Goal: Find specific page/section: Find specific page/section

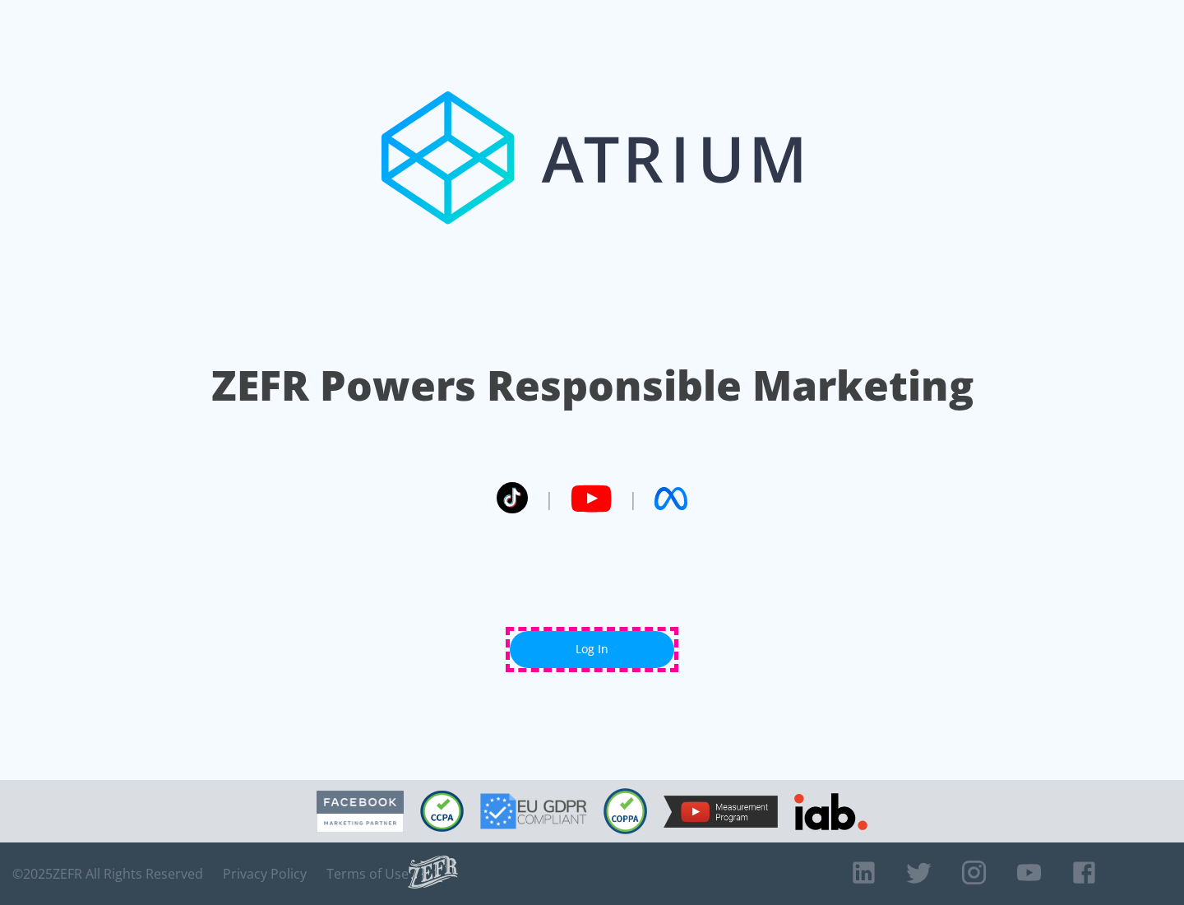
click at [592, 649] on link "Log In" at bounding box center [592, 649] width 165 height 37
